Goal: Task Accomplishment & Management: Manage account settings

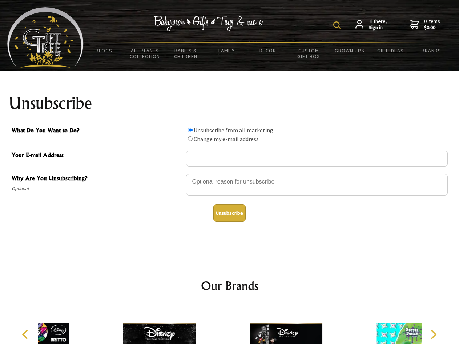
click at [338, 25] on img at bounding box center [337, 24] width 7 height 7
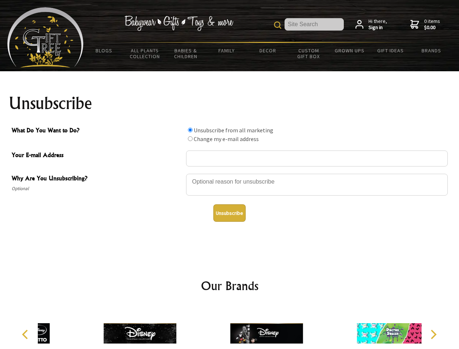
click at [230, 173] on div at bounding box center [317, 185] width 262 height 25
click at [190, 130] on input "What Do You Want to Do?" at bounding box center [190, 130] width 5 height 5
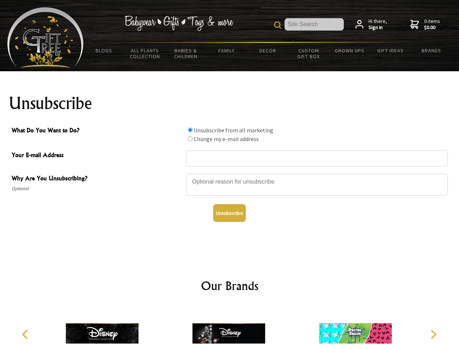
click at [190, 139] on input "What Do You Want to Do?" at bounding box center [190, 138] width 5 height 5
radio input "true"
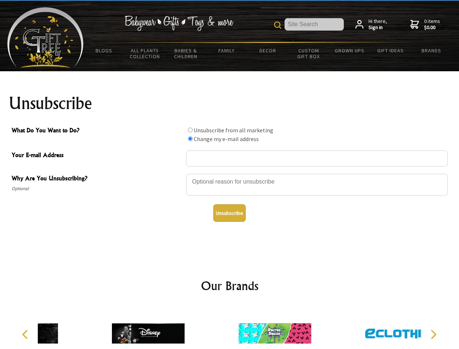
click at [230, 213] on button "Unsubscribe" at bounding box center [230, 212] width 32 height 17
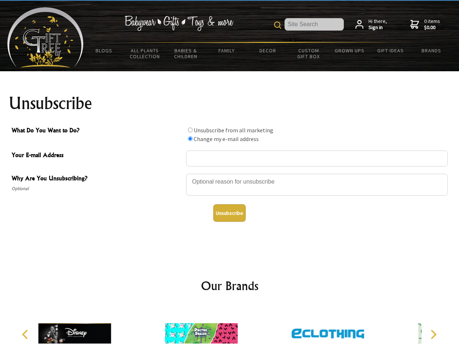
click at [26, 335] on icon "Previous" at bounding box center [25, 334] width 9 height 9
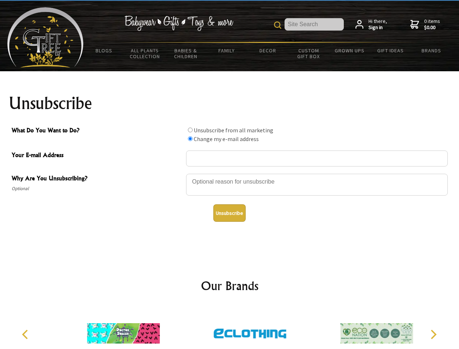
click at [434, 335] on icon "Next" at bounding box center [432, 334] width 9 height 9
